Goal: Information Seeking & Learning: Learn about a topic

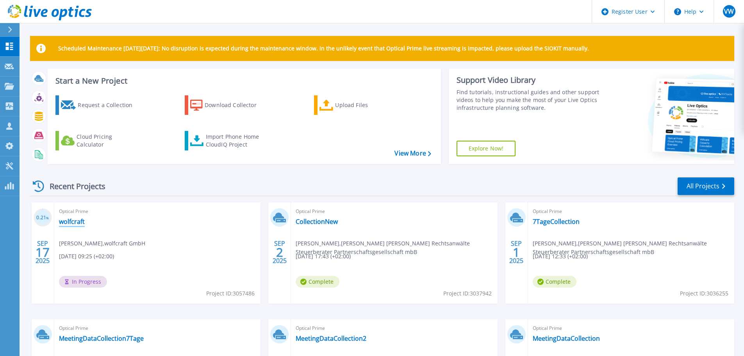
click at [79, 219] on link "wolfcraft" at bounding box center [72, 222] width 26 height 8
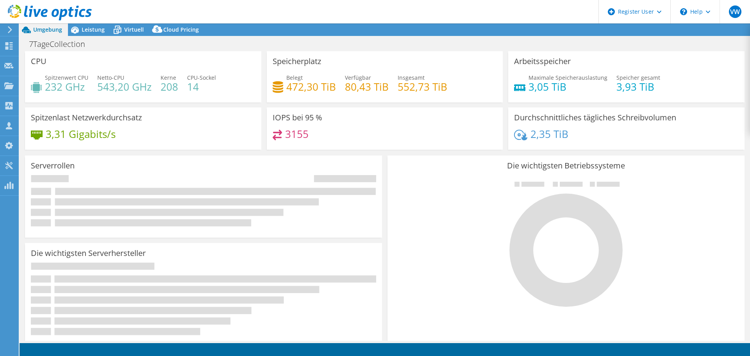
select select "USD"
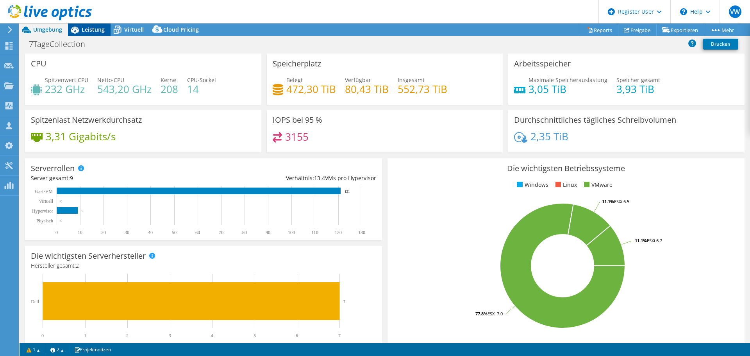
click at [94, 34] on div "Leistung" at bounding box center [89, 29] width 43 height 12
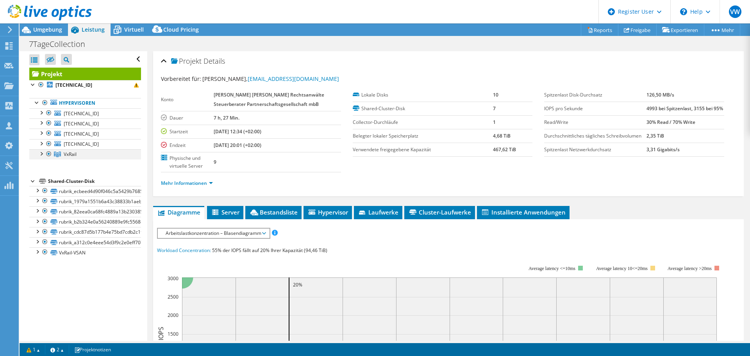
click at [44, 155] on div at bounding box center [41, 153] width 8 height 8
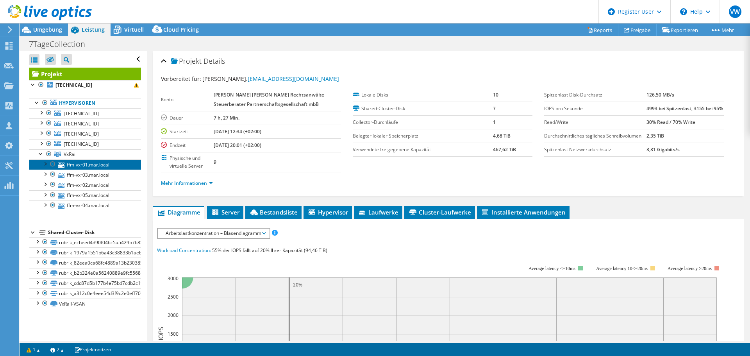
click at [81, 163] on link "ffm-vxr01.mar.local" at bounding box center [85, 164] width 112 height 10
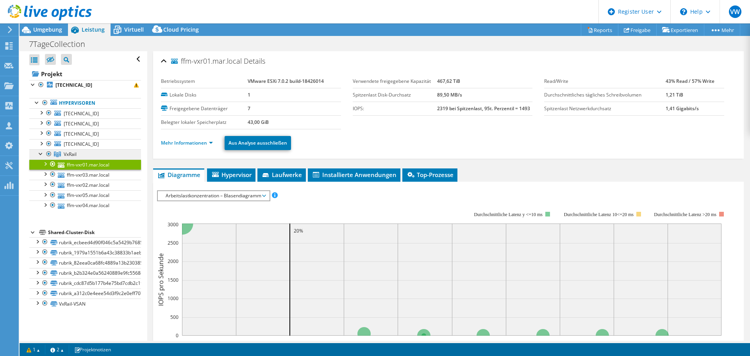
click at [83, 152] on link "VxRail" at bounding box center [85, 154] width 112 height 10
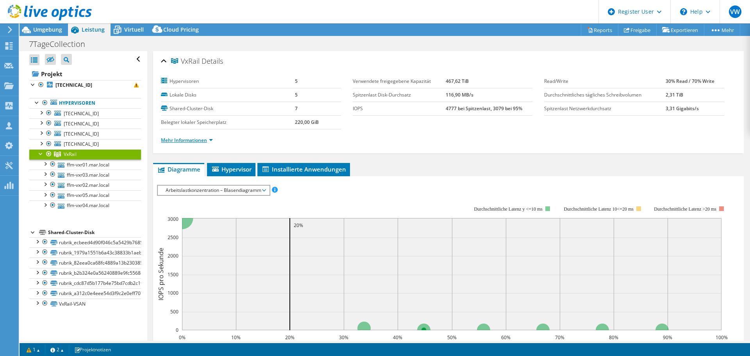
click at [194, 140] on link "Mehr Informationen" at bounding box center [187, 140] width 52 height 7
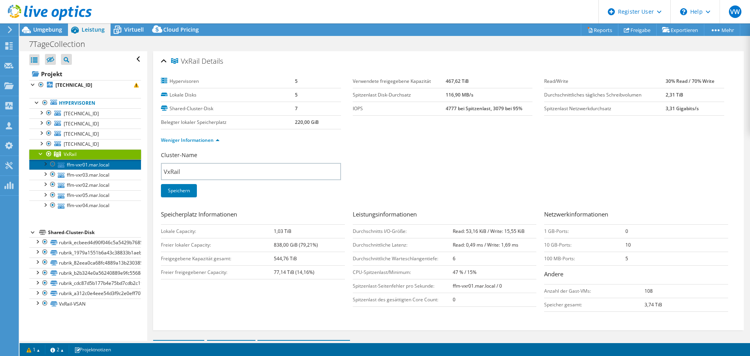
click at [110, 162] on link "ffm-vxr01.mar.local" at bounding box center [85, 164] width 112 height 10
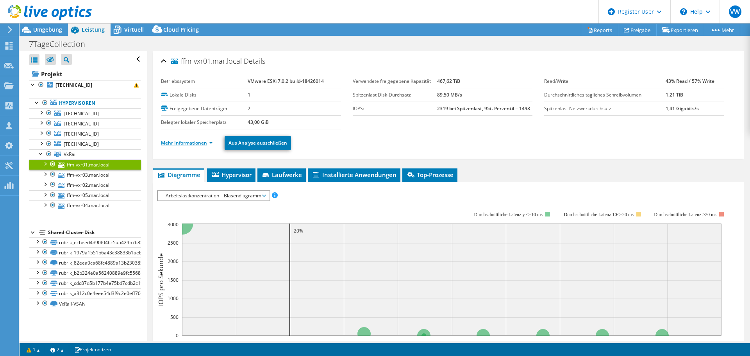
click at [196, 143] on link "Mehr Informationen" at bounding box center [187, 142] width 52 height 7
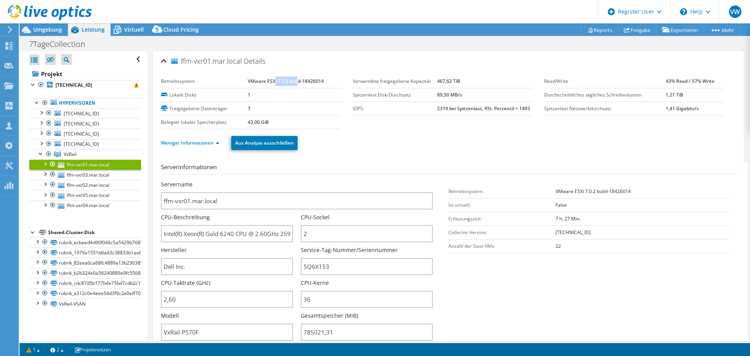
drag, startPoint x: 273, startPoint y: 82, endPoint x: 297, endPoint y: 81, distance: 24.6
click at [297, 81] on b "VMware ESXi 7.0.2 build-18426014" at bounding box center [286, 81] width 76 height 7
click at [92, 105] on link "Hypervisoren" at bounding box center [85, 103] width 112 height 10
click at [77, 86] on b "10.30.20.50" at bounding box center [73, 85] width 37 height 7
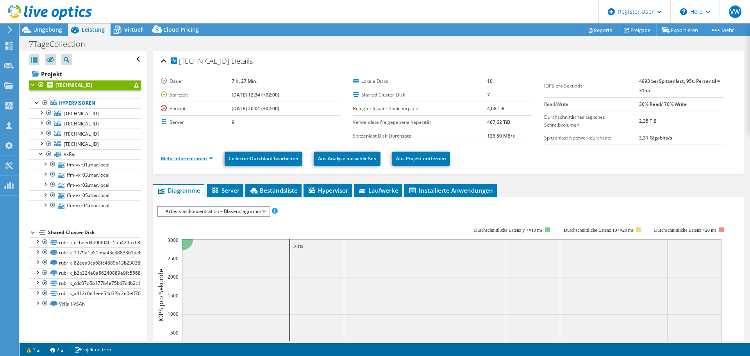
click at [189, 158] on link "Mehr Informationen" at bounding box center [187, 158] width 52 height 7
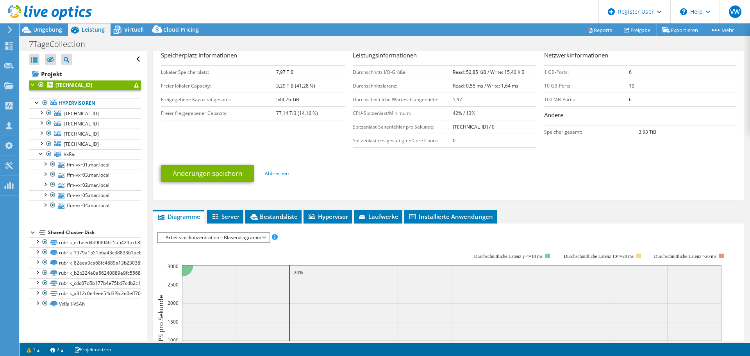
scroll to position [195, 0]
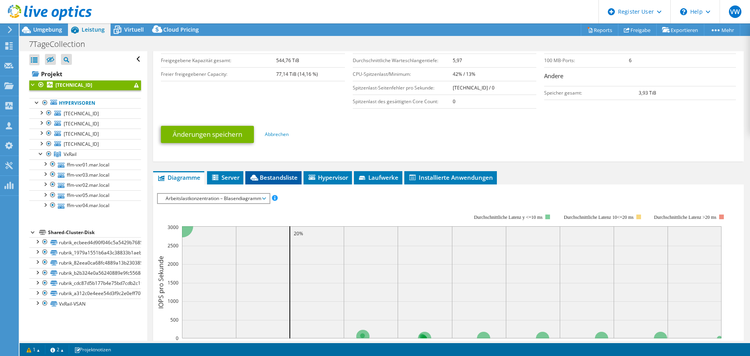
click at [277, 177] on span "Bestandsliste" at bounding box center [273, 177] width 48 height 8
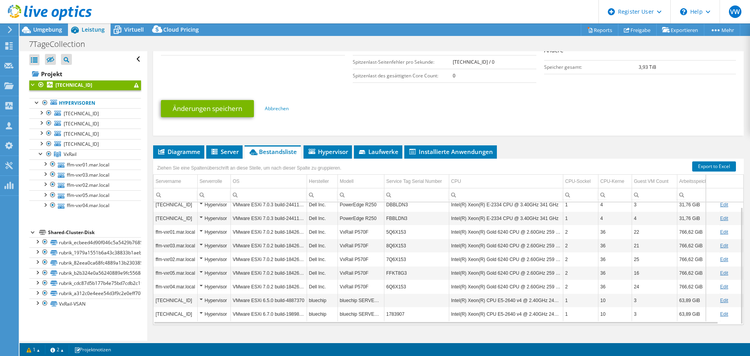
scroll to position [234, 0]
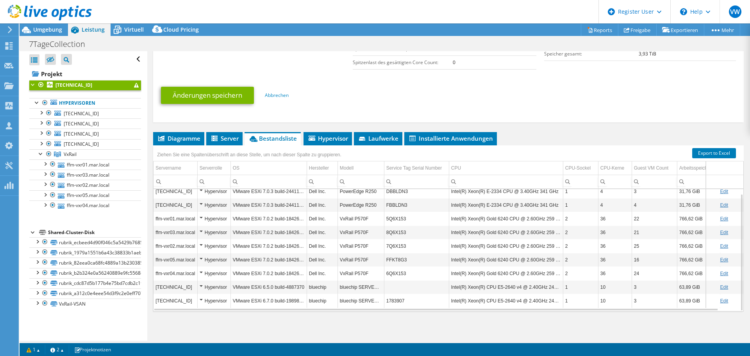
click at [392, 248] on td "7Q6X153" at bounding box center [416, 246] width 65 height 14
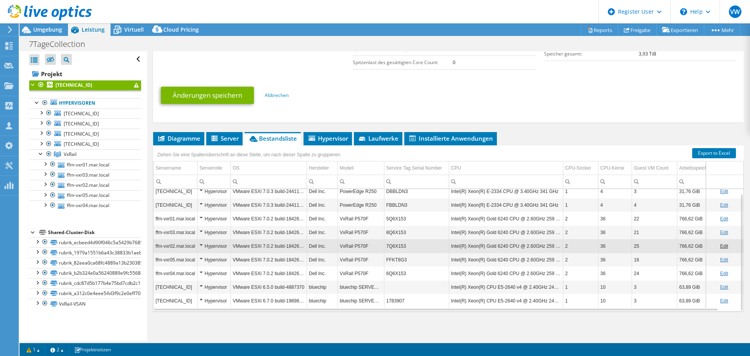
click at [392, 248] on td "7Q6X153" at bounding box center [416, 246] width 65 height 14
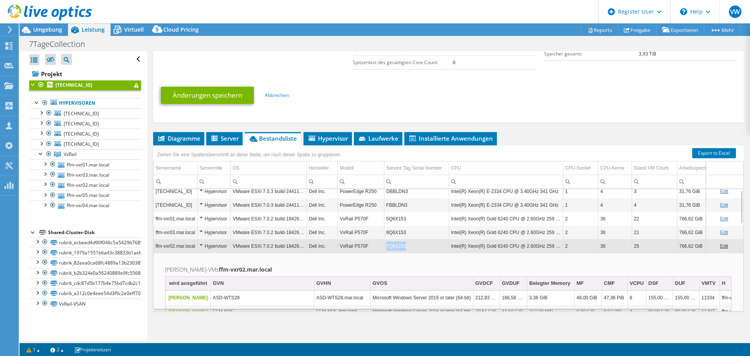
drag, startPoint x: 409, startPoint y: 248, endPoint x: 387, endPoint y: 248, distance: 22.7
click at [387, 248] on td "7Q6X153" at bounding box center [416, 246] width 65 height 14
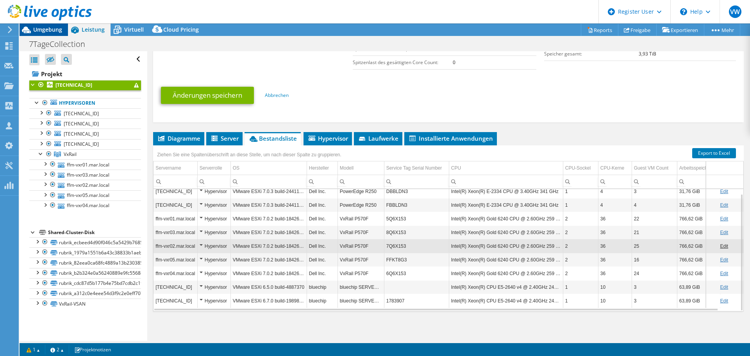
click at [40, 33] on div "Umgebung" at bounding box center [44, 29] width 48 height 12
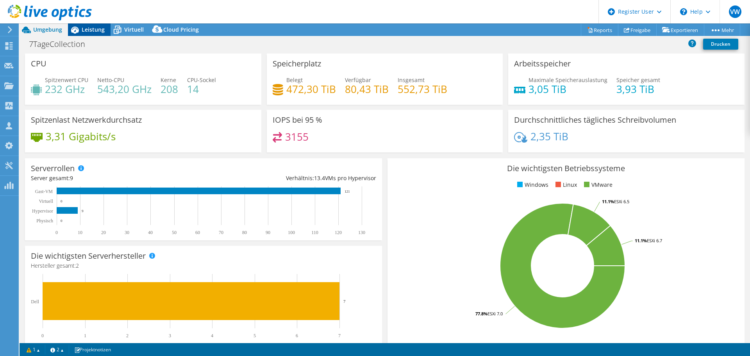
click at [73, 28] on icon at bounding box center [75, 30] width 8 height 7
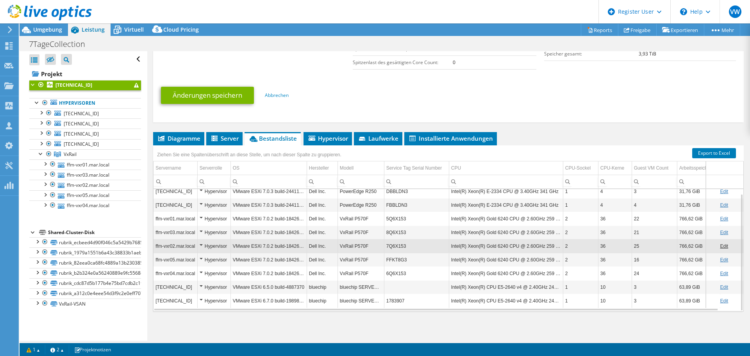
scroll to position [0, 0]
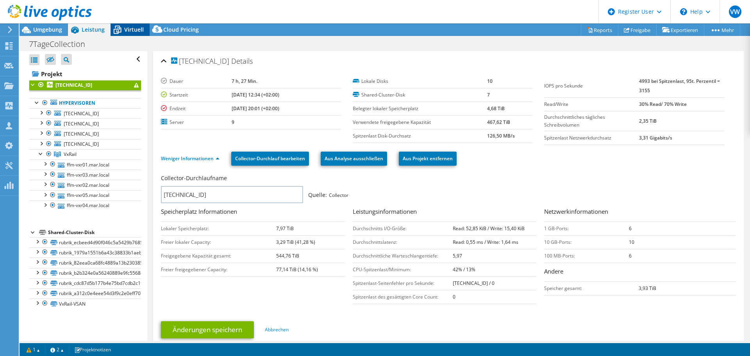
click at [132, 27] on span "Virtuell" at bounding box center [134, 29] width 20 height 7
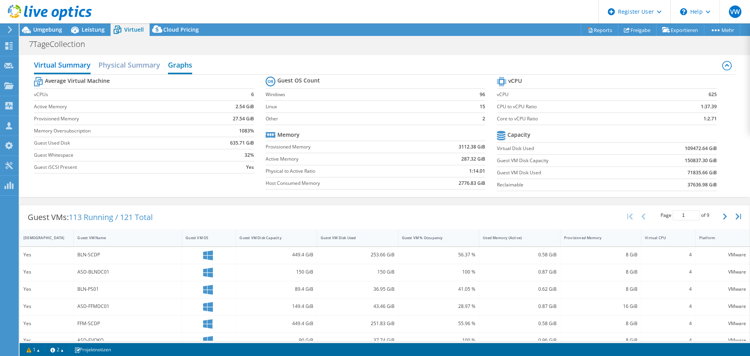
click at [180, 69] on h2 "Graphs" at bounding box center [180, 65] width 24 height 17
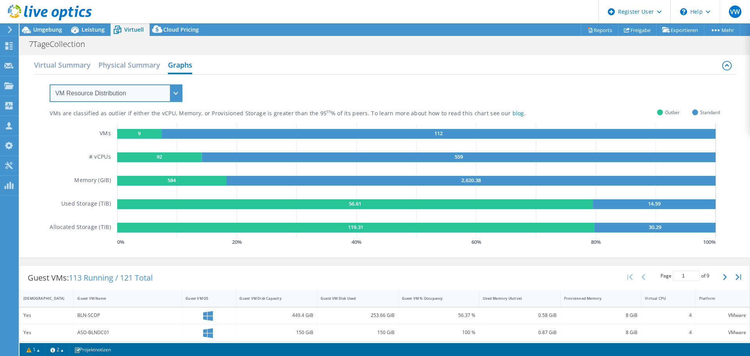
click at [170, 96] on select "VM Resource Distribution Provisioning Contrast Over Provisioning" at bounding box center [116, 93] width 133 height 18
select select "Over Provisioning"
click at [50, 84] on select "VM Resource Distribution Provisioning Contrast Over Provisioning" at bounding box center [116, 93] width 133 height 18
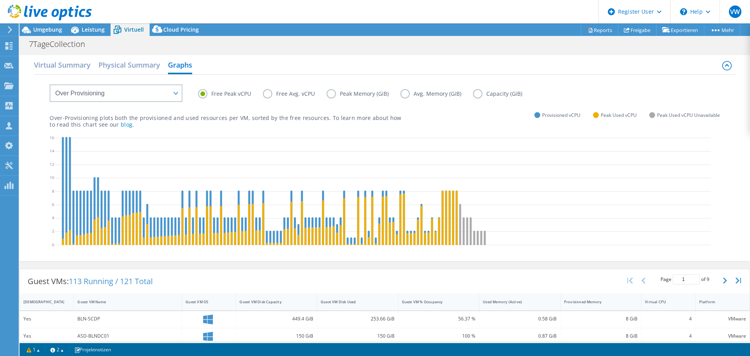
click at [329, 93] on label "Peak Memory (GiB)" at bounding box center [363, 93] width 74 height 9
click at [0, 0] on input "Peak Memory (GiB)" at bounding box center [0, 0] width 0 height 0
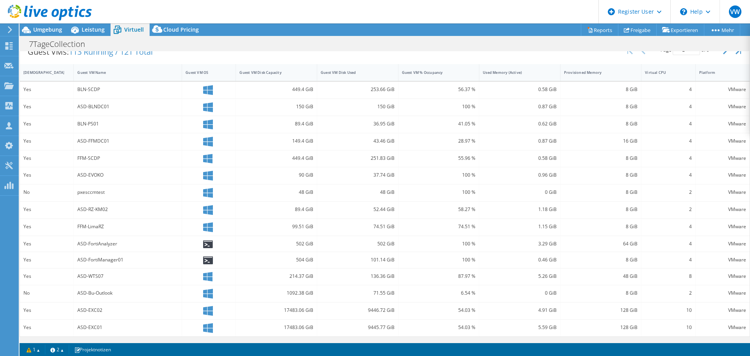
scroll to position [112, 0]
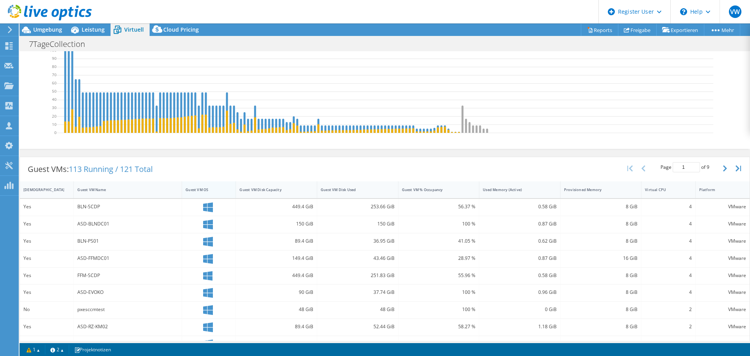
click at [203, 188] on div "Guest VM OS" at bounding box center [203, 189] width 37 height 5
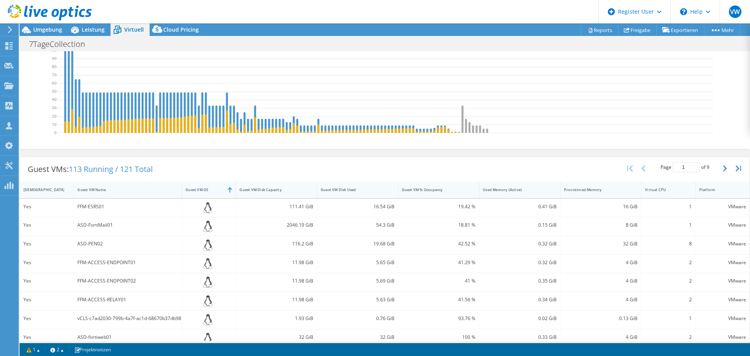
click at [203, 188] on div "Guest VM OS" at bounding box center [203, 189] width 37 height 5
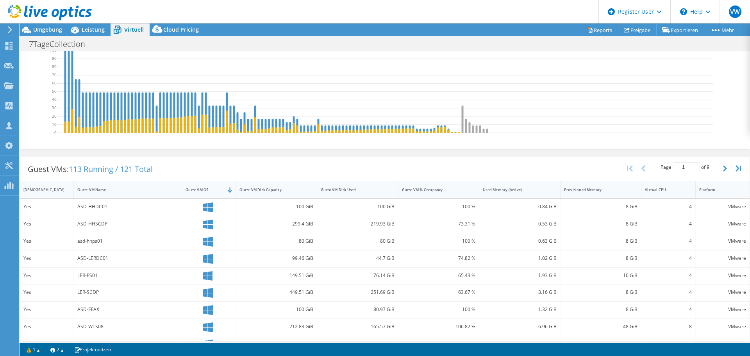
click at [115, 273] on div "LER-PS01" at bounding box center [127, 275] width 101 height 9
